Goal: Find specific page/section: Find specific page/section

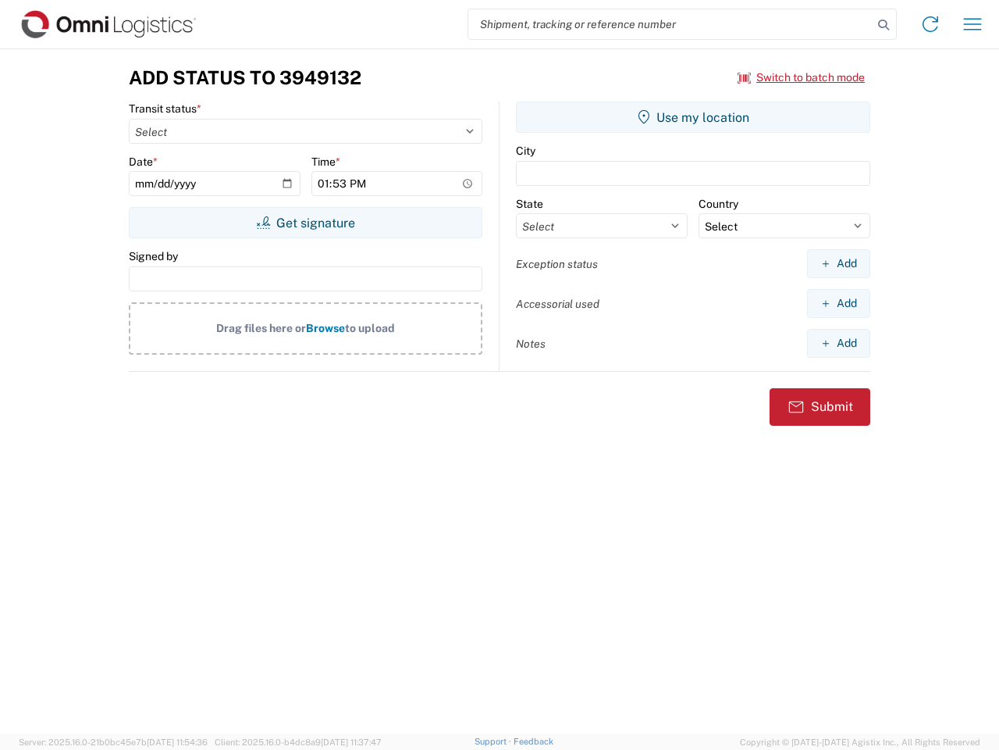
click at [671, 24] on input "search" at bounding box center [670, 24] width 404 height 30
click at [884, 25] on icon at bounding box center [884, 25] width 22 height 22
click at [931, 24] on icon at bounding box center [930, 24] width 25 height 25
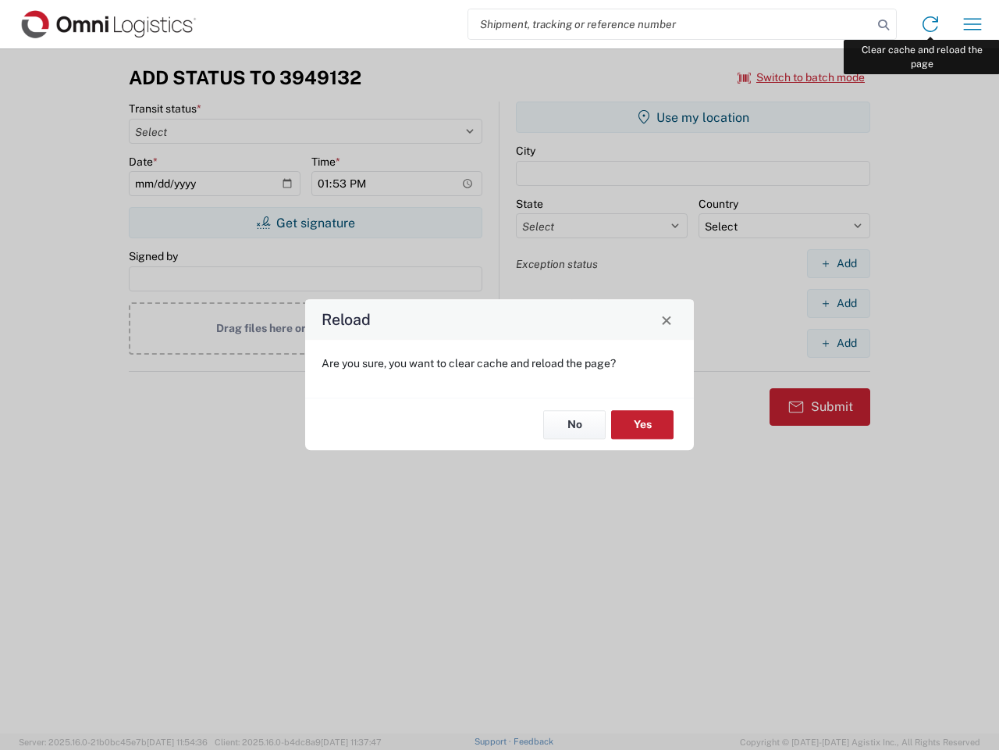
click at [973, 24] on div "Reload Are you sure, you want to clear cache and reload the page? No Yes" at bounding box center [499, 375] width 999 height 750
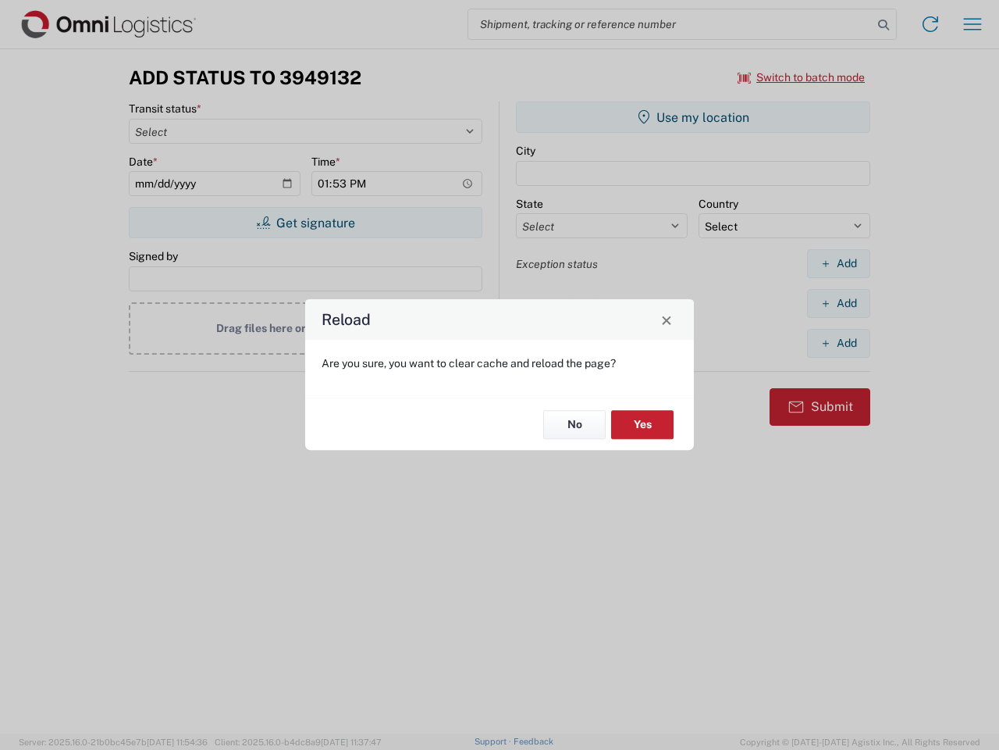
click at [802, 77] on div "Reload Are you sure, you want to clear cache and reload the page? No Yes" at bounding box center [499, 375] width 999 height 750
click at [305, 223] on div "Reload Are you sure, you want to clear cache and reload the page? No Yes" at bounding box center [499, 375] width 999 height 750
click at [693, 117] on div "Reload Are you sure, you want to clear cache and reload the page? No Yes" at bounding box center [499, 375] width 999 height 750
click at [839, 263] on div "Reload Are you sure, you want to clear cache and reload the page? No Yes" at bounding box center [499, 375] width 999 height 750
click at [839, 303] on div "Reload Are you sure, you want to clear cache and reload the page? No Yes" at bounding box center [499, 375] width 999 height 750
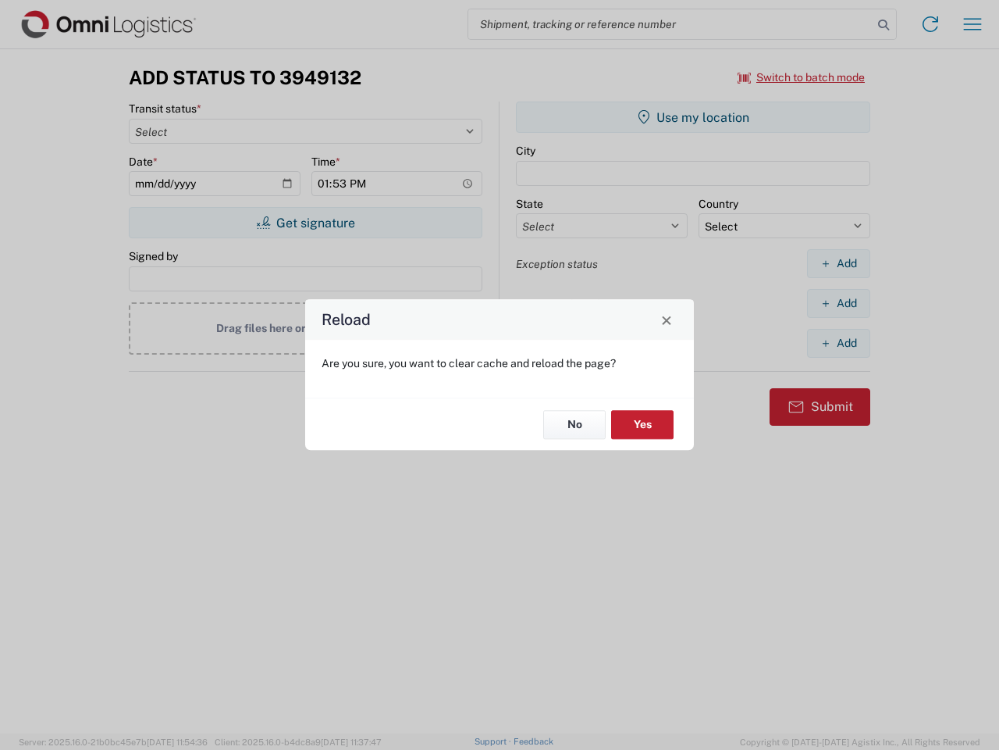
click at [839, 343] on div "Reload Are you sure, you want to clear cache and reload the page? No Yes" at bounding box center [499, 375] width 999 height 750
